Goal: Task Accomplishment & Management: Use online tool/utility

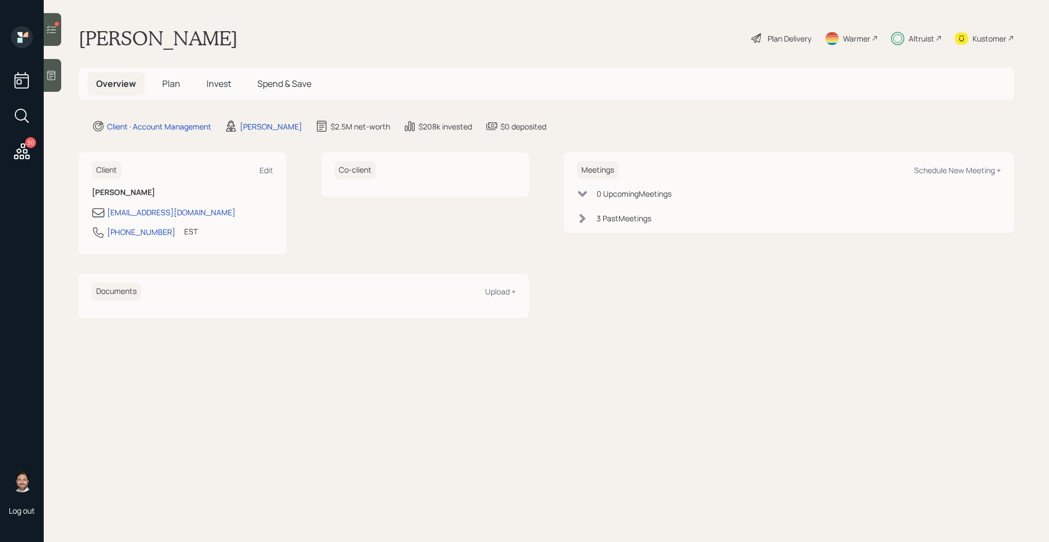
click at [60, 31] on div at bounding box center [52, 29] width 17 height 33
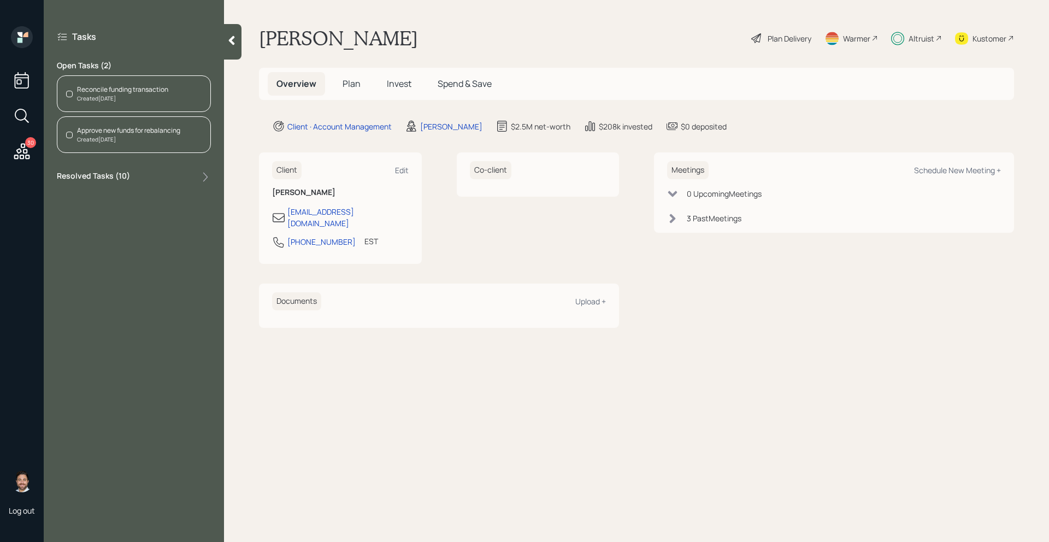
click at [115, 95] on div "Created [DATE]" at bounding box center [122, 99] width 91 height 8
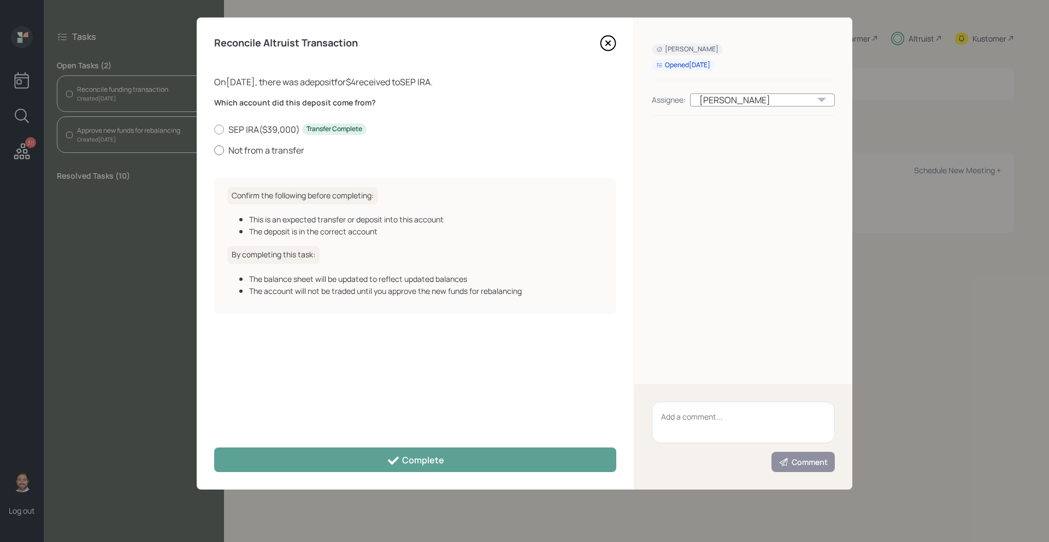
click at [218, 148] on div at bounding box center [219, 150] width 10 height 10
click at [214, 150] on input "Not from a transfer" at bounding box center [214, 150] width 1 height 1
radio input "true"
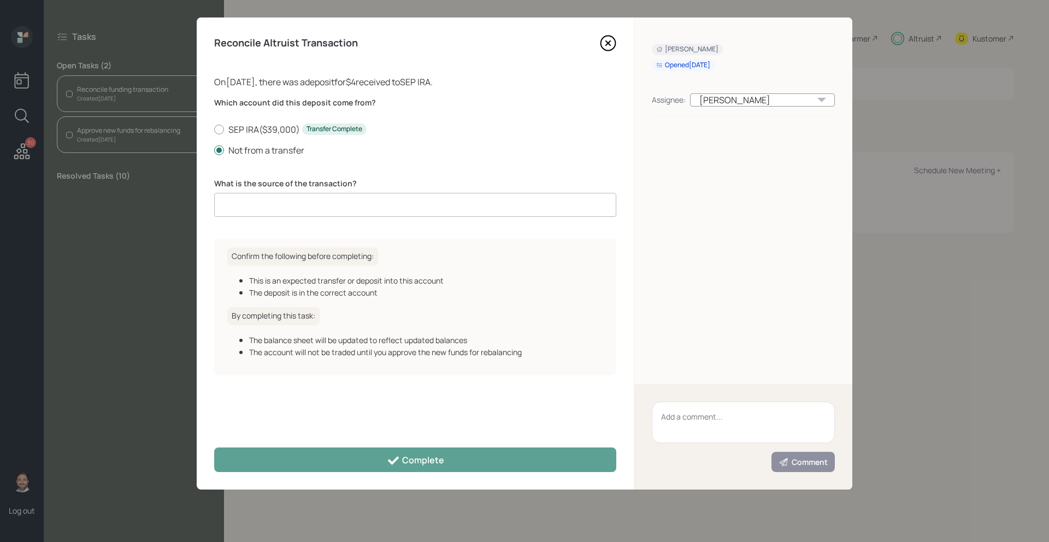
click at [243, 210] on input at bounding box center [415, 205] width 402 height 24
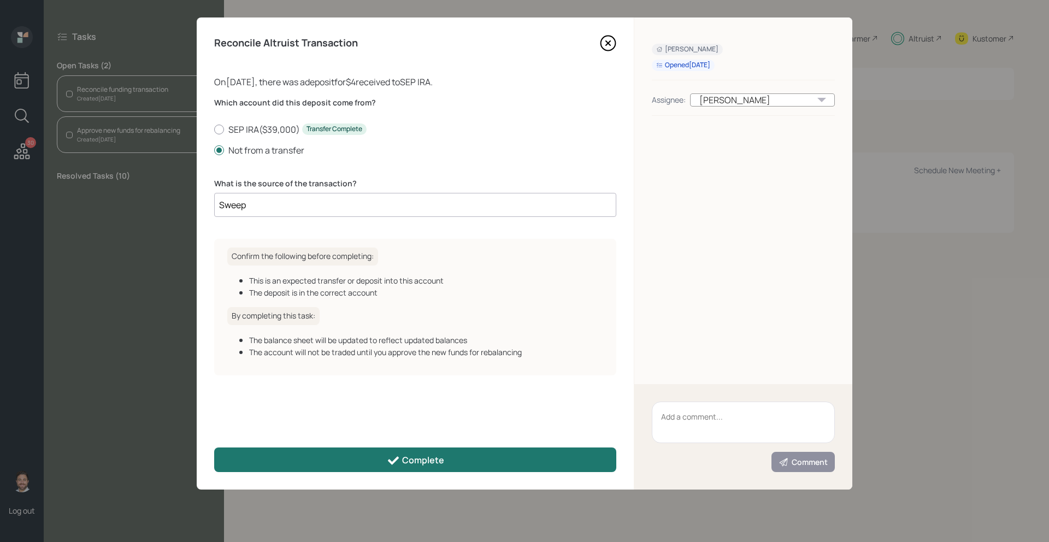
type input "Sweep"
click at [293, 458] on button "Complete" at bounding box center [415, 459] width 402 height 25
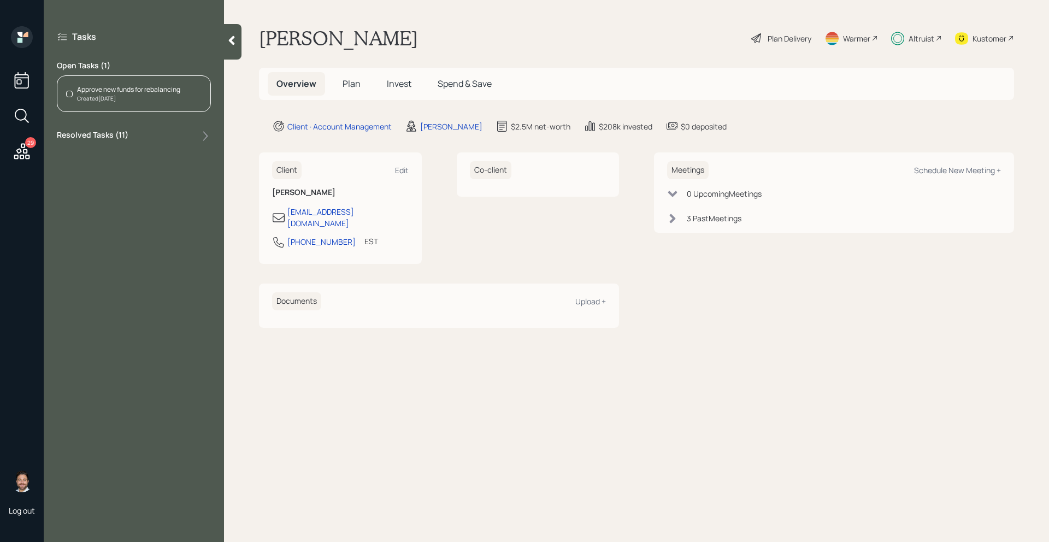
click at [145, 89] on div "Approve new funds for rebalancing" at bounding box center [128, 90] width 103 height 10
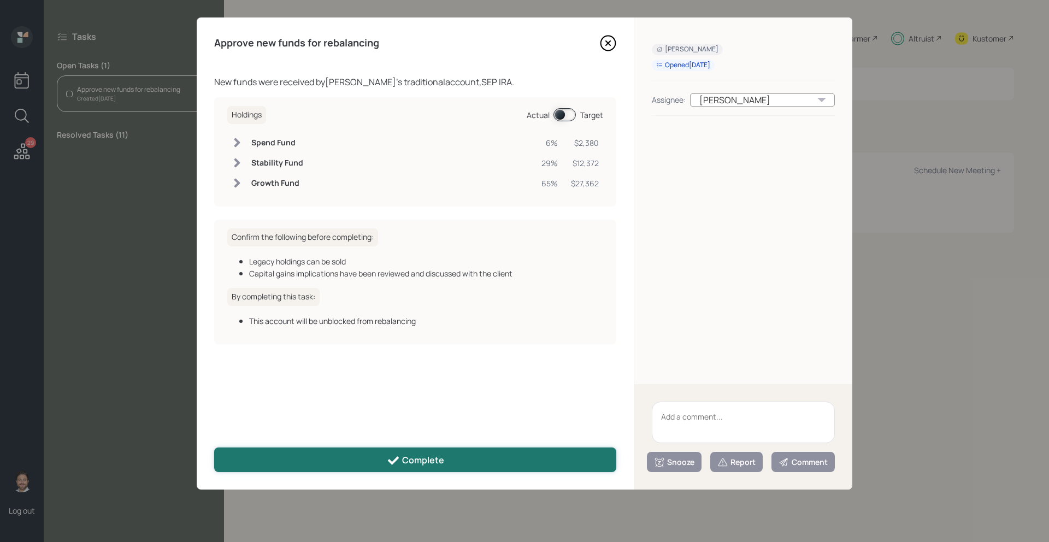
click at [382, 465] on button "Complete" at bounding box center [415, 459] width 402 height 25
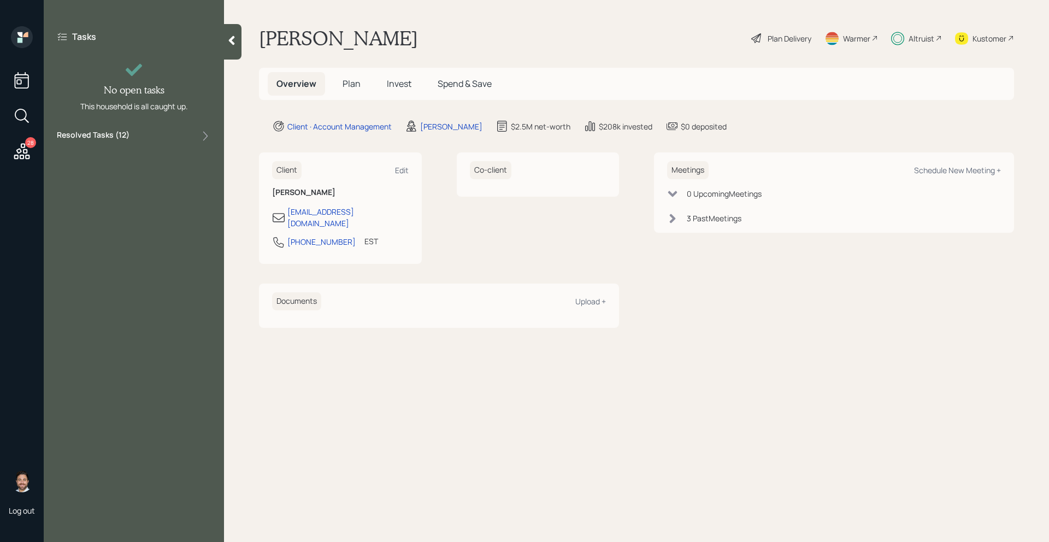
click at [27, 157] on icon at bounding box center [22, 152] width 20 height 20
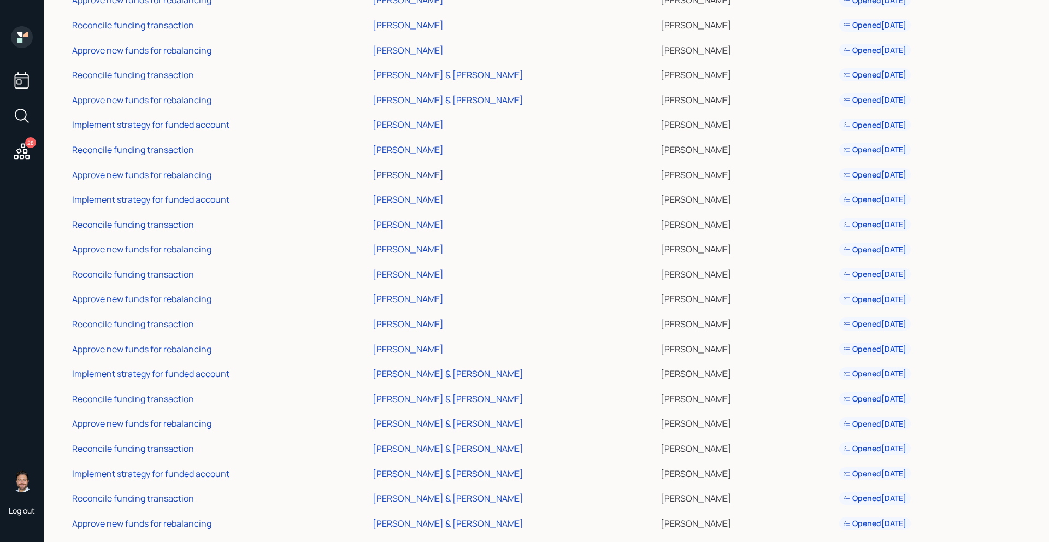
scroll to position [282, 0]
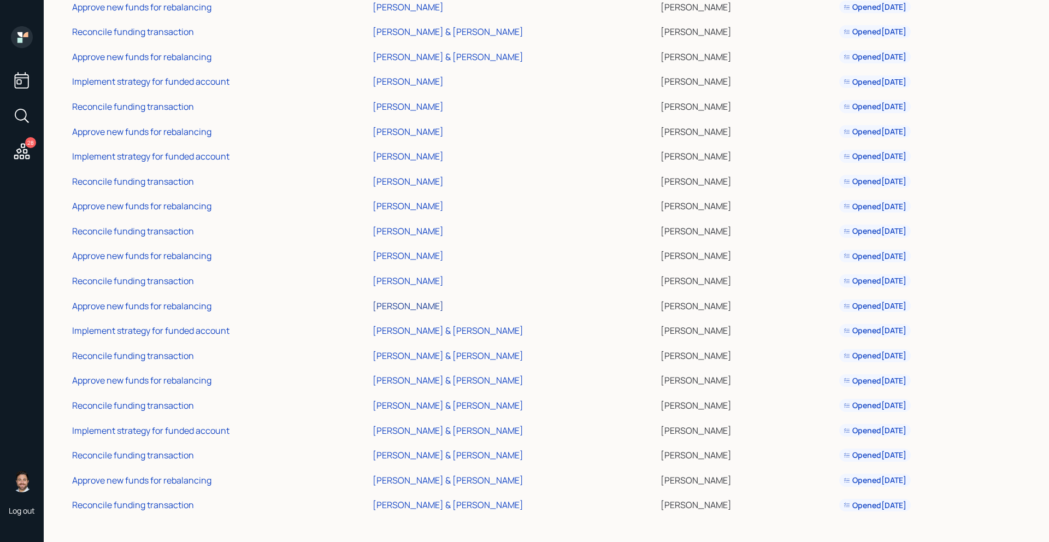
click at [444, 305] on div "[PERSON_NAME]" at bounding box center [408, 306] width 71 height 12
